Goal: Download file/media: Obtain a digital file from the website

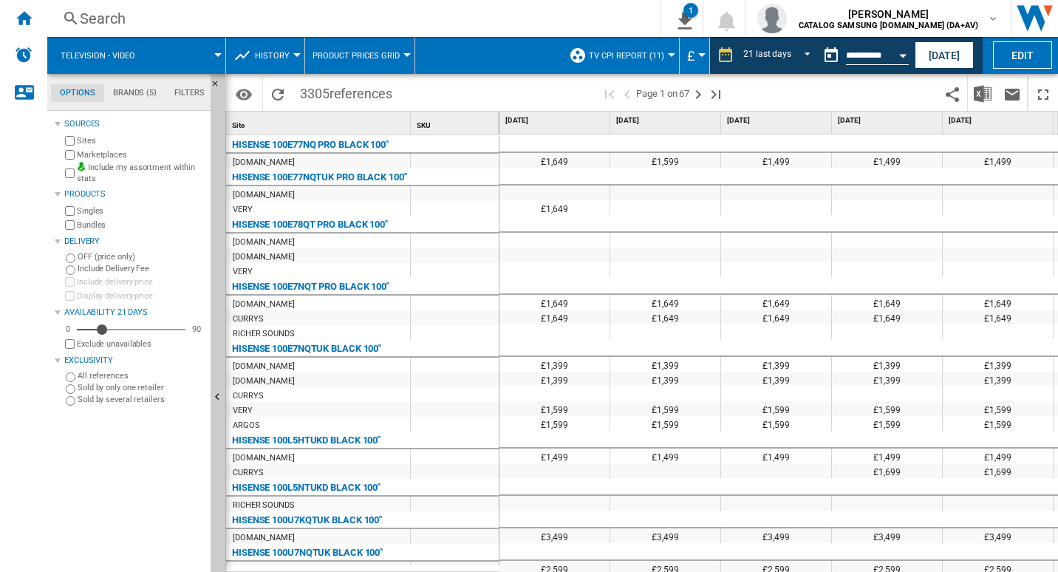
click at [216, 82] on div at bounding box center [529, 286] width 1058 height 572
click at [216, 82] on ng-md-icon "Hide" at bounding box center [220, 88] width 18 height 18
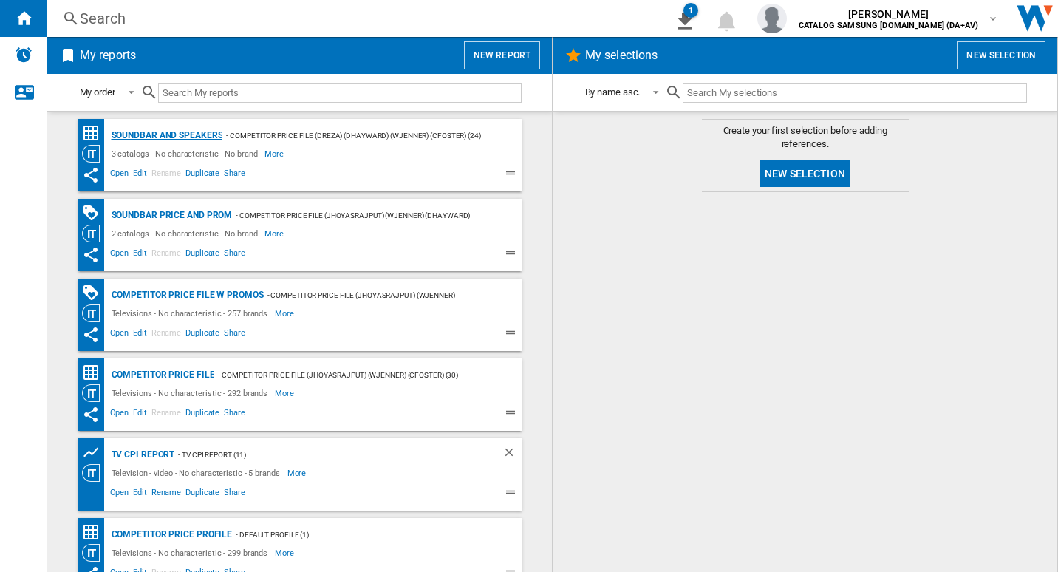
click at [190, 132] on div "Soundbar and Speakers" at bounding box center [165, 135] width 115 height 18
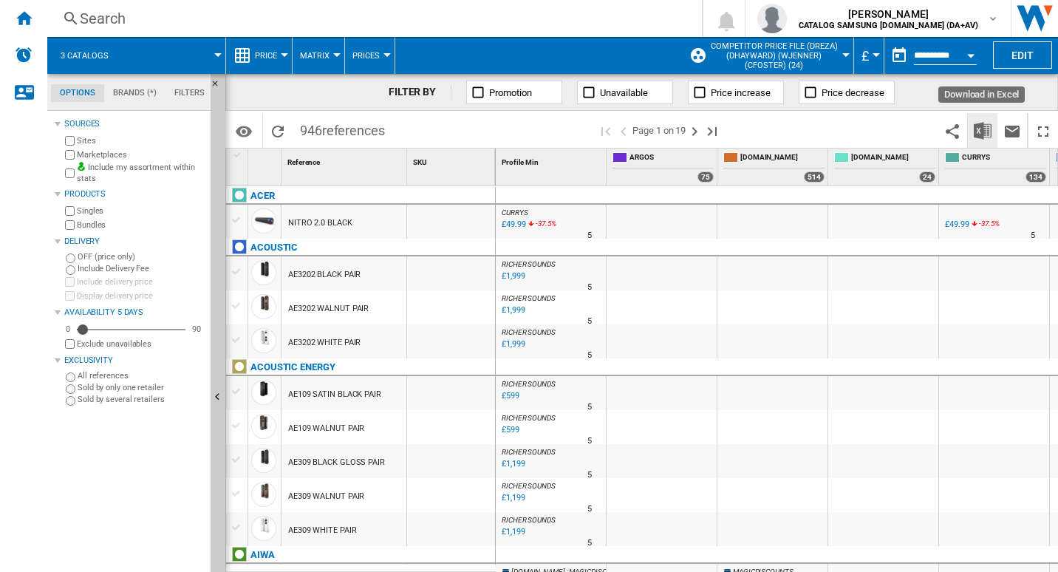
click at [983, 138] on img "Download in Excel" at bounding box center [983, 131] width 18 height 18
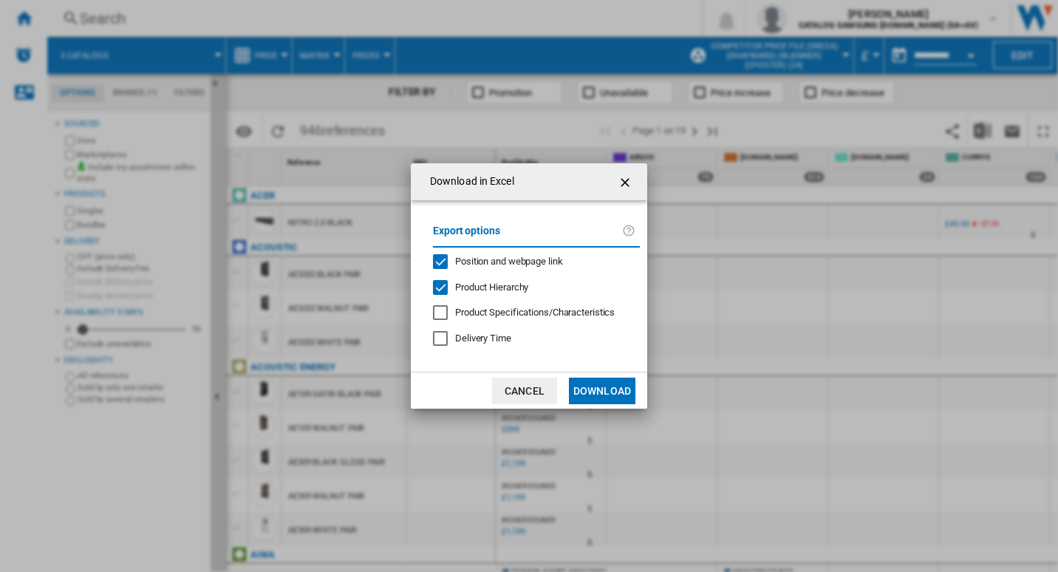
click at [443, 254] on div "Position and webpage link" at bounding box center [440, 261] width 15 height 15
click at [616, 401] on button "Download" at bounding box center [602, 391] width 67 height 27
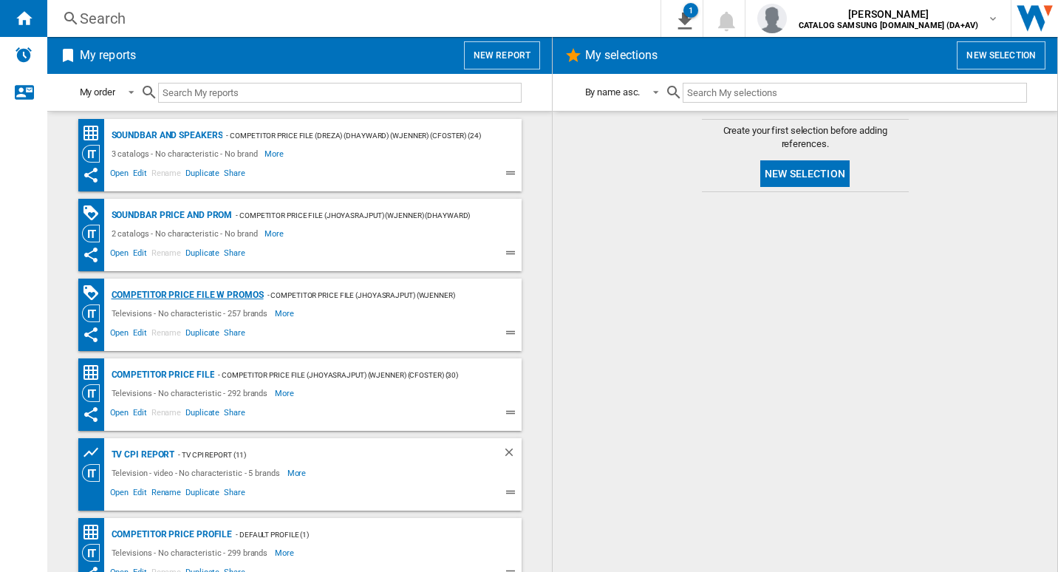
click at [220, 297] on div "Competitor price file w promos" at bounding box center [186, 295] width 156 height 18
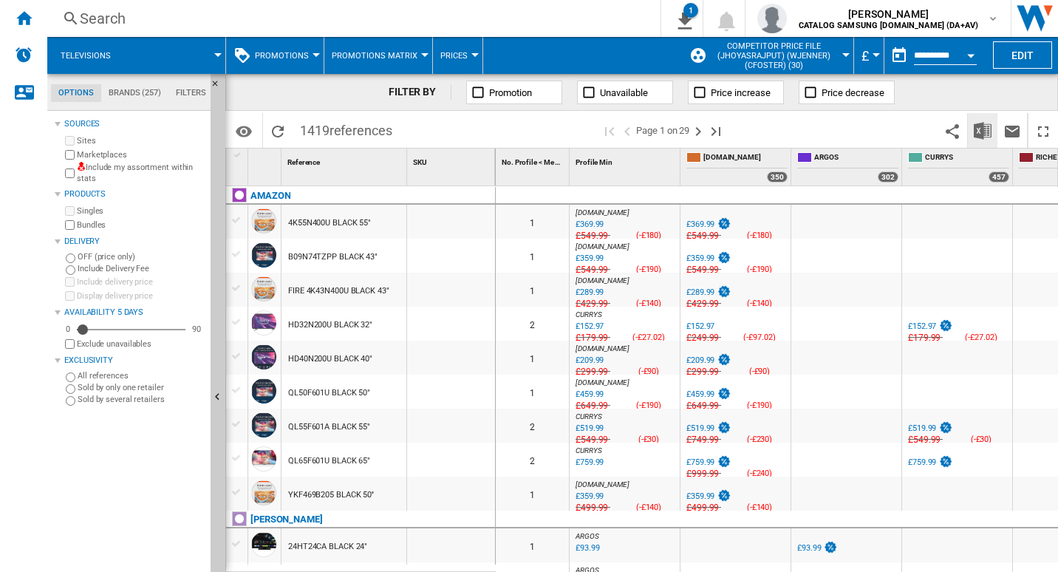
click at [984, 136] on img "Download in Excel" at bounding box center [983, 131] width 18 height 18
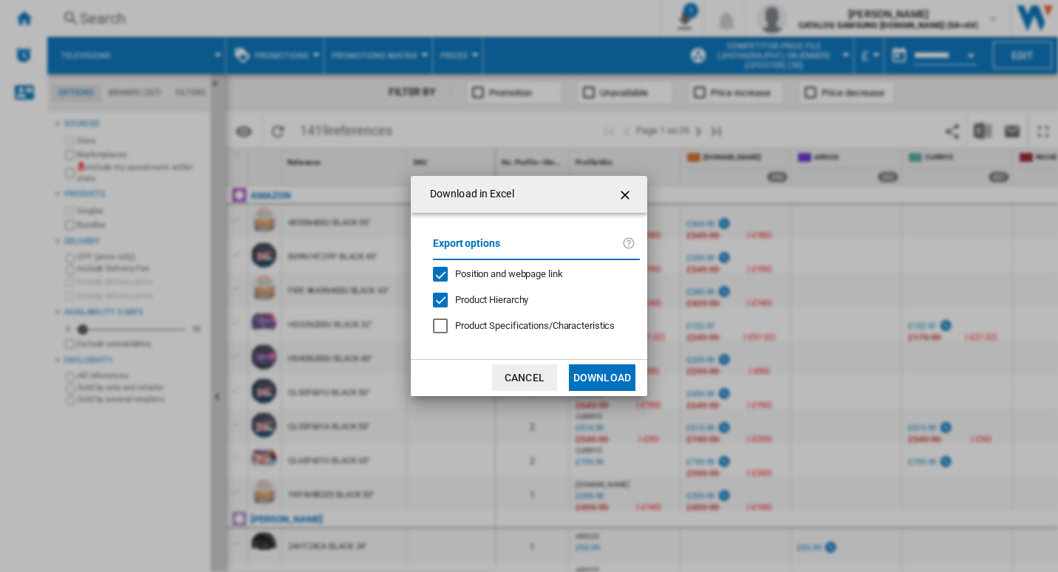
click at [440, 273] on div "Position and webpage link" at bounding box center [440, 274] width 15 height 15
click at [609, 381] on button "Download" at bounding box center [602, 377] width 67 height 27
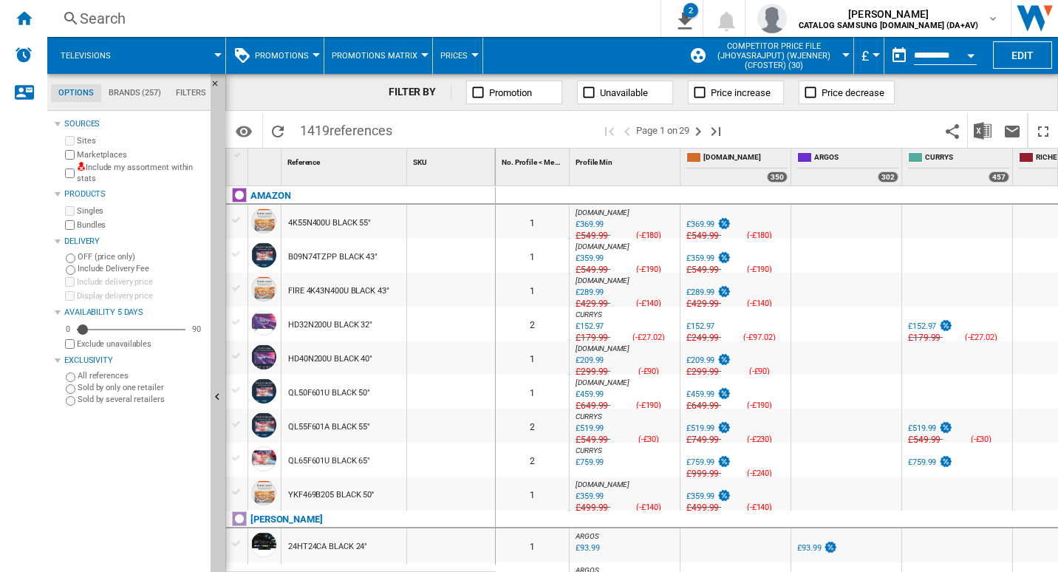
scroll to position [0, 4]
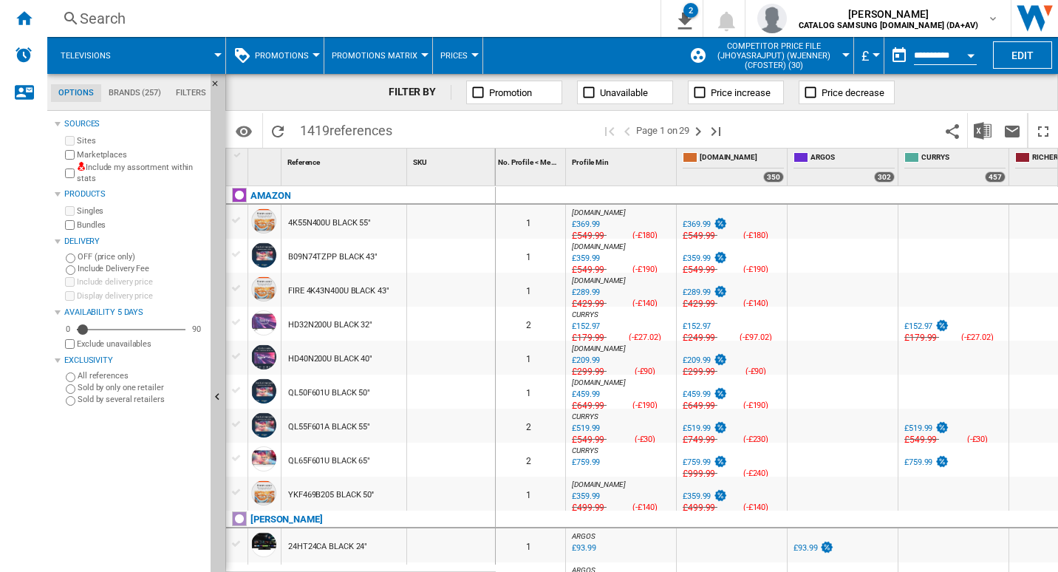
click at [922, 542] on div at bounding box center [954, 545] width 110 height 34
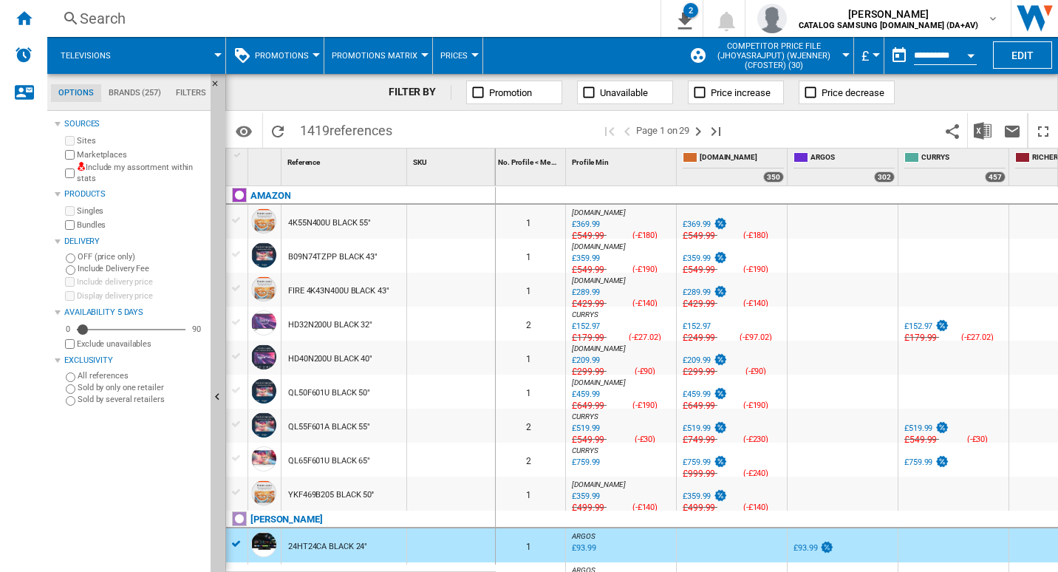
scroll to position [0, 11]
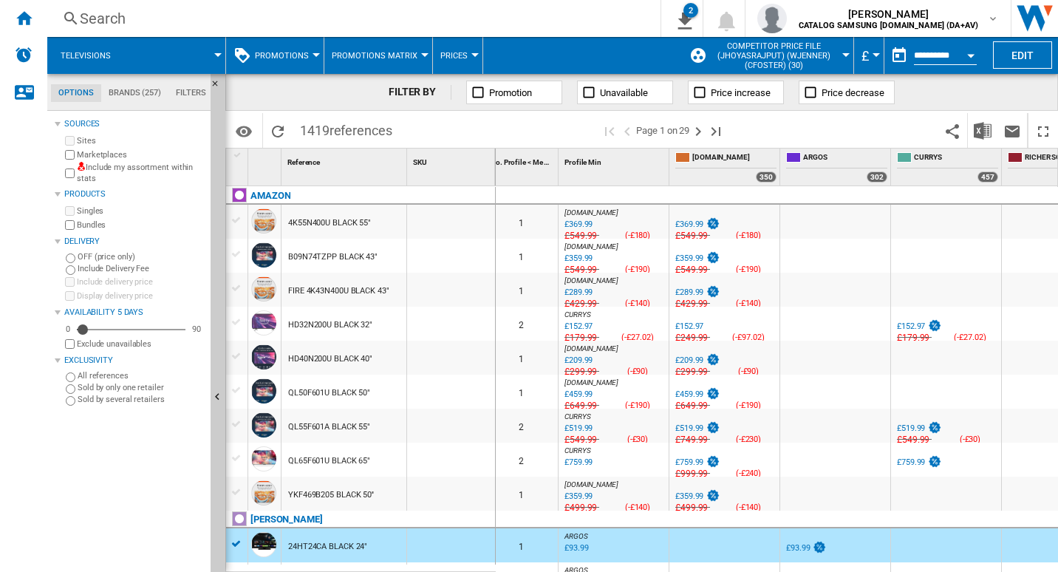
click at [878, 554] on div "UK CO ARGOS -1.0 % £93.99 % N/A £NaN ( £93.99 ) [GEOGRAPHIC_DATA] : [GEOGRAPHIC…" at bounding box center [835, 549] width 104 height 34
click at [883, 558] on div "UK CO ARGOS -1.0 % £93.99 % N/A £NaN ( £93.99 ) [GEOGRAPHIC_DATA] : [GEOGRAPHIC…" at bounding box center [835, 549] width 104 height 34
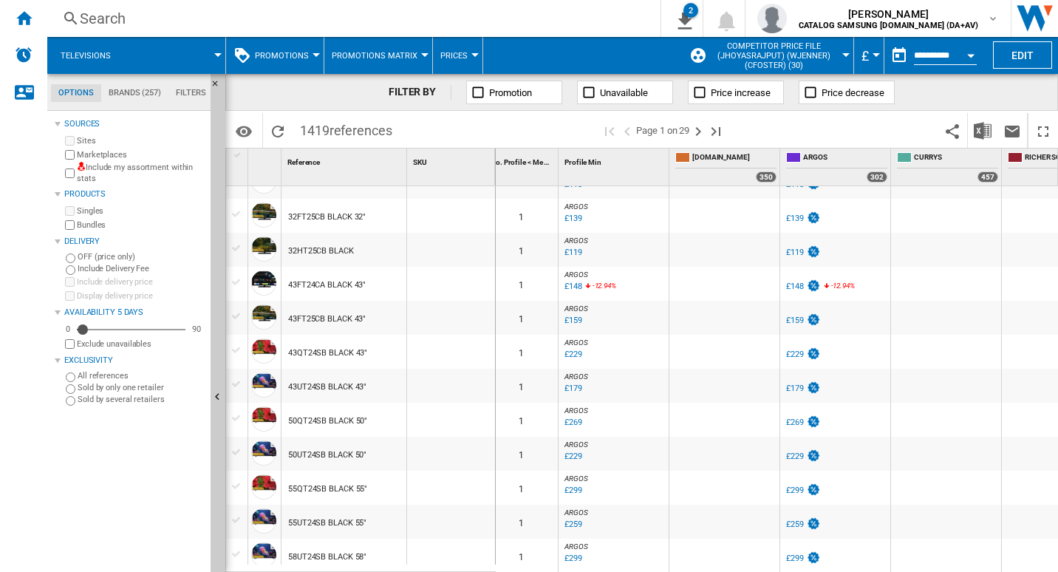
scroll to position [0, 0]
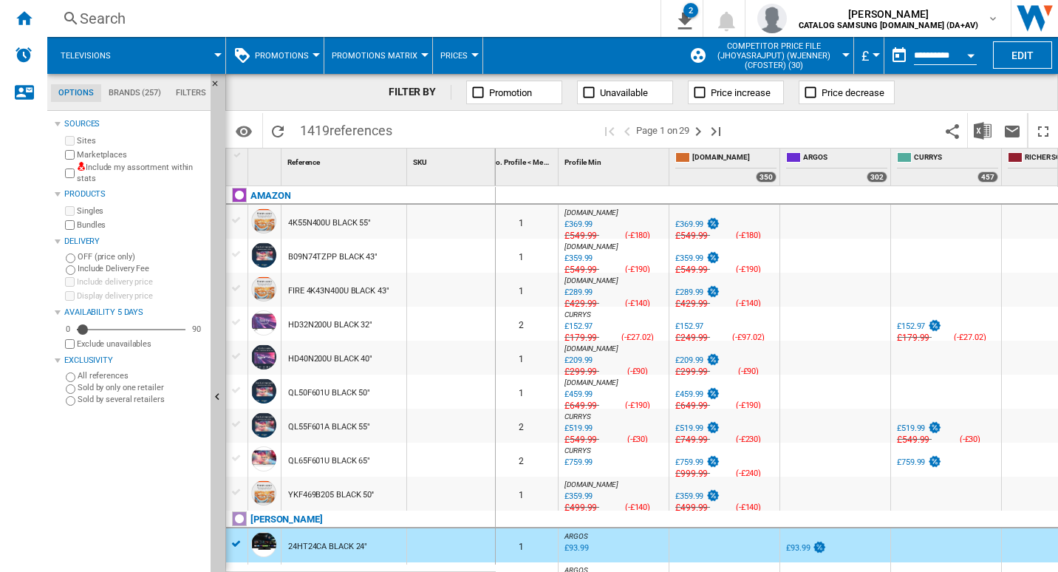
click at [1018, 103] on div "FILTER BY Promotion Unavailable Price increase Price decrease" at bounding box center [641, 92] width 833 height 37
click at [988, 128] on img "Download in Excel" at bounding box center [983, 131] width 18 height 18
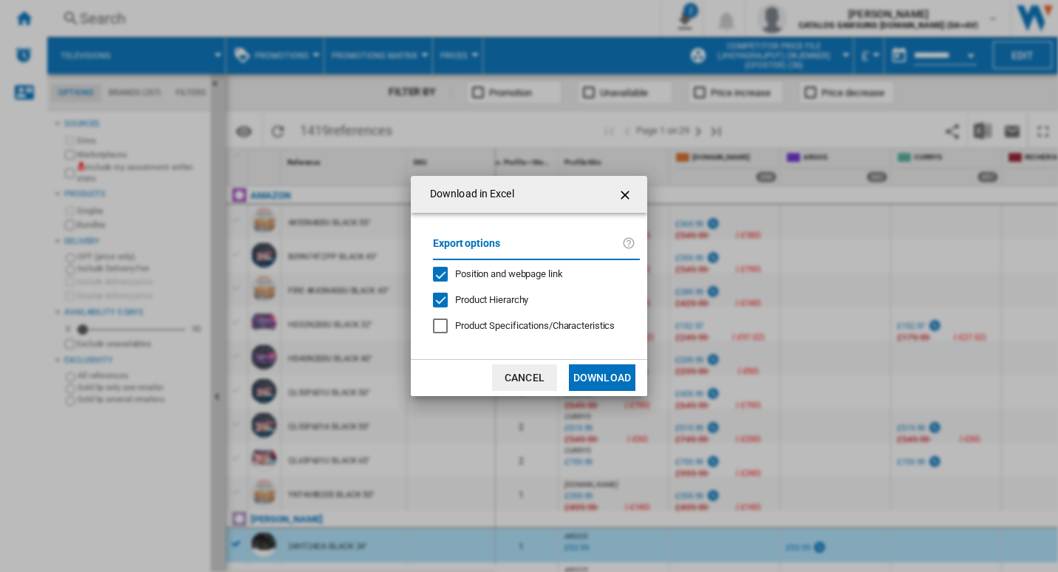
click at [446, 273] on div "Position and webpage link" at bounding box center [440, 274] width 15 height 15
click at [601, 373] on button "Download" at bounding box center [602, 377] width 67 height 27
